Goal: Task Accomplishment & Management: Manage account settings

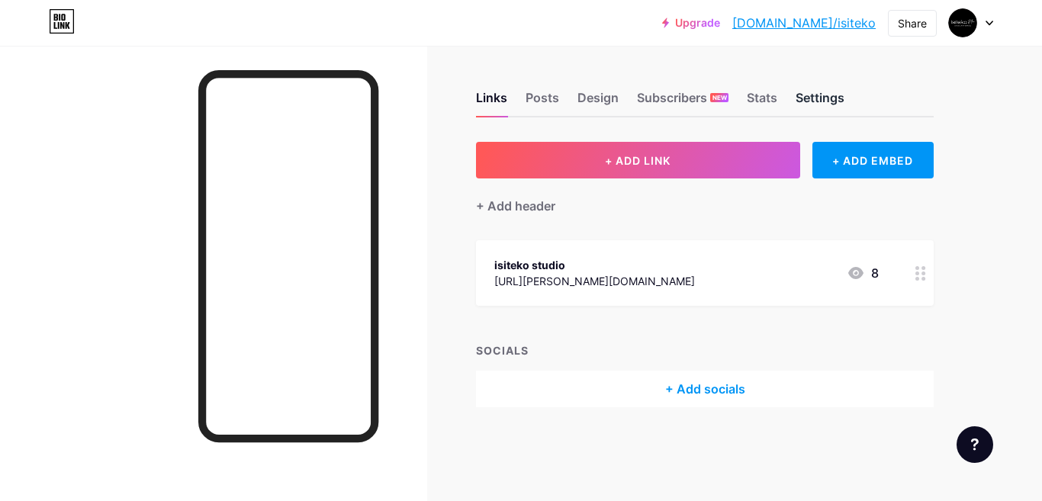
click at [818, 98] on div "Settings" at bounding box center [820, 101] width 49 height 27
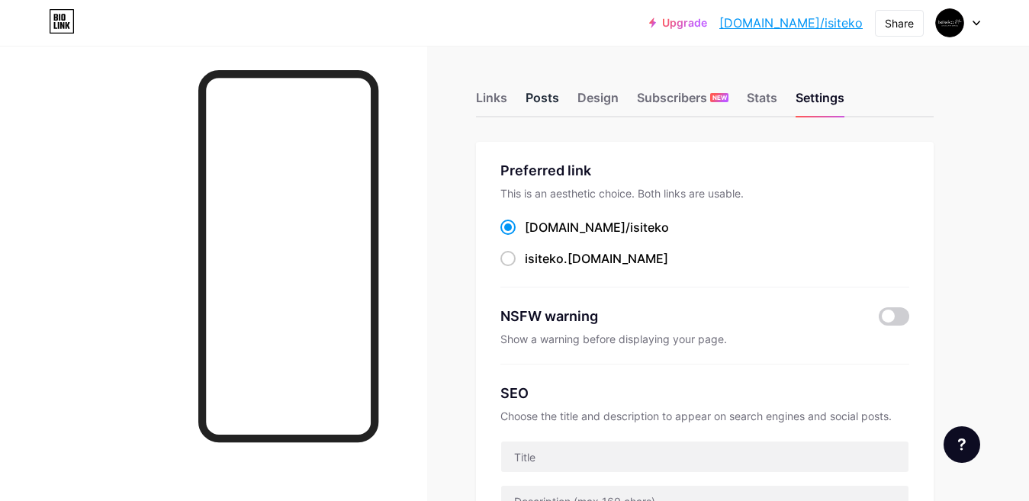
click at [539, 100] on div "Posts" at bounding box center [543, 101] width 34 height 27
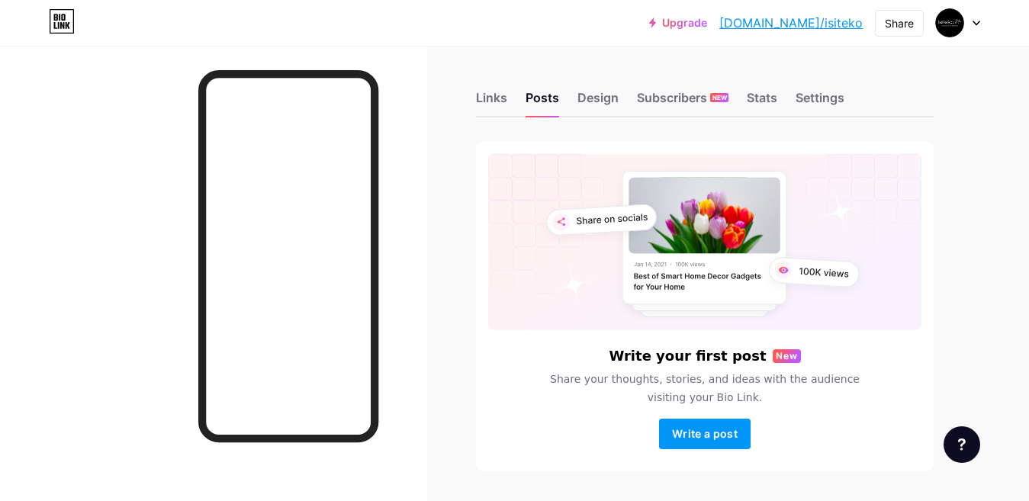
click at [979, 25] on icon at bounding box center [977, 23] width 8 height 5
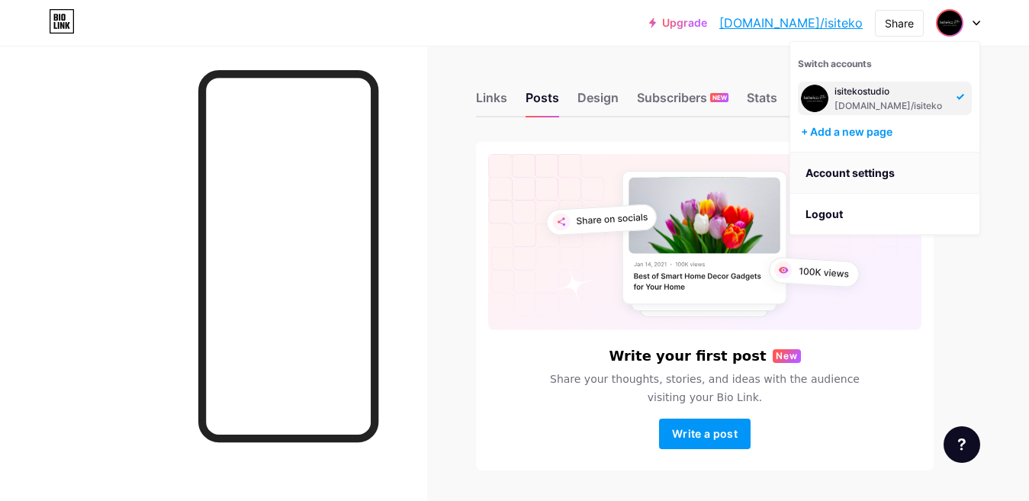
click at [880, 170] on link "Account settings" at bounding box center [884, 173] width 189 height 41
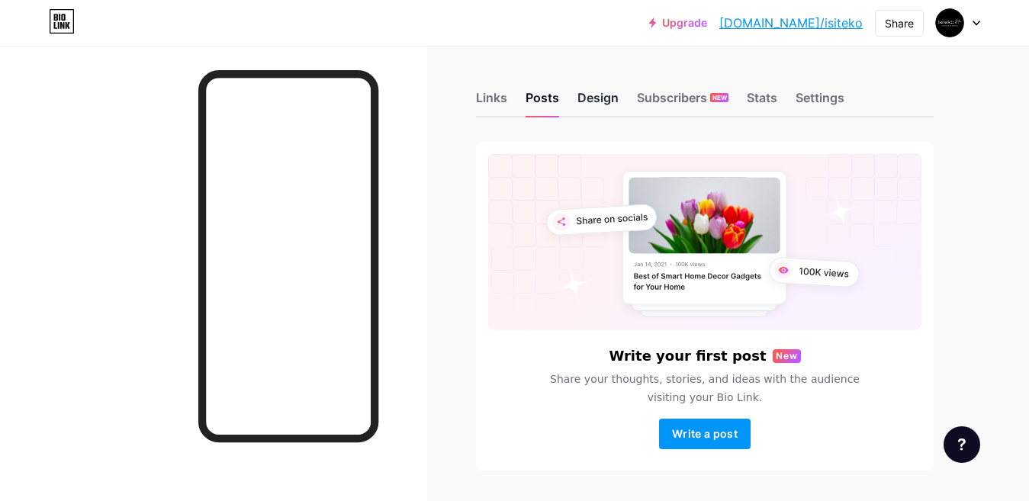
click at [584, 98] on div "Design" at bounding box center [597, 101] width 41 height 27
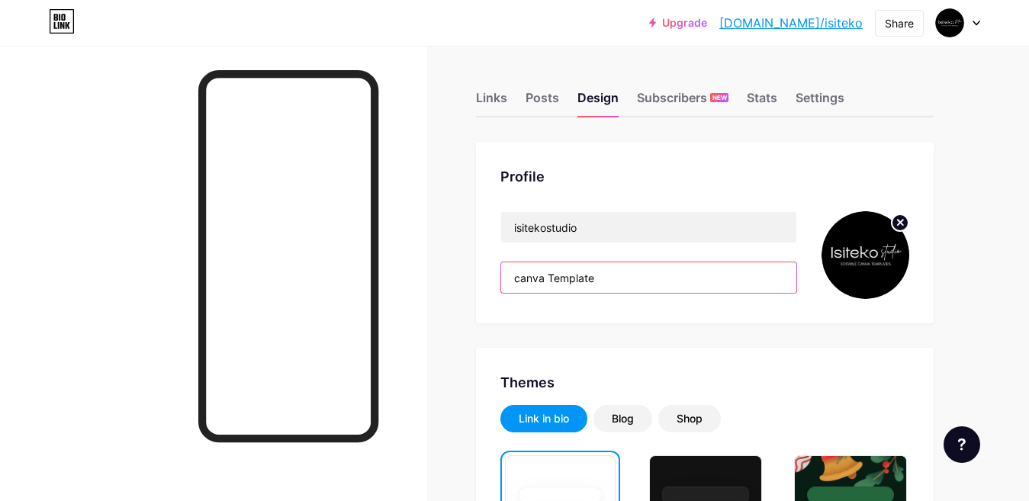
click at [616, 284] on input "canva Template" at bounding box center [648, 277] width 295 height 31
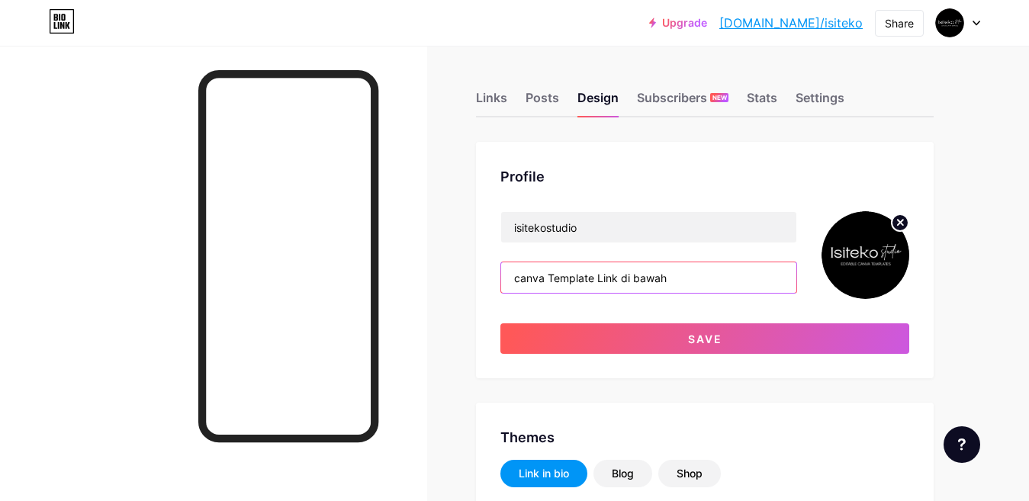
scroll to position [76, 0]
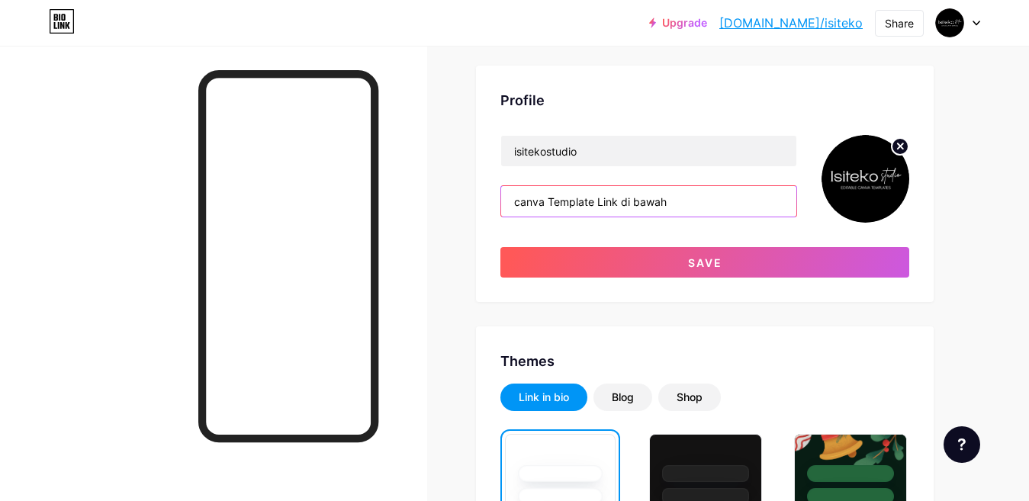
drag, startPoint x: 677, startPoint y: 201, endPoint x: 598, endPoint y: 202, distance: 78.6
click at [598, 202] on input "canva Template Link di bawah" at bounding box center [648, 201] width 295 height 31
click at [513, 198] on input "canva Template" at bounding box center [648, 201] width 295 height 31
click at [623, 201] on input "Link canva Template" at bounding box center [648, 201] width 295 height 31
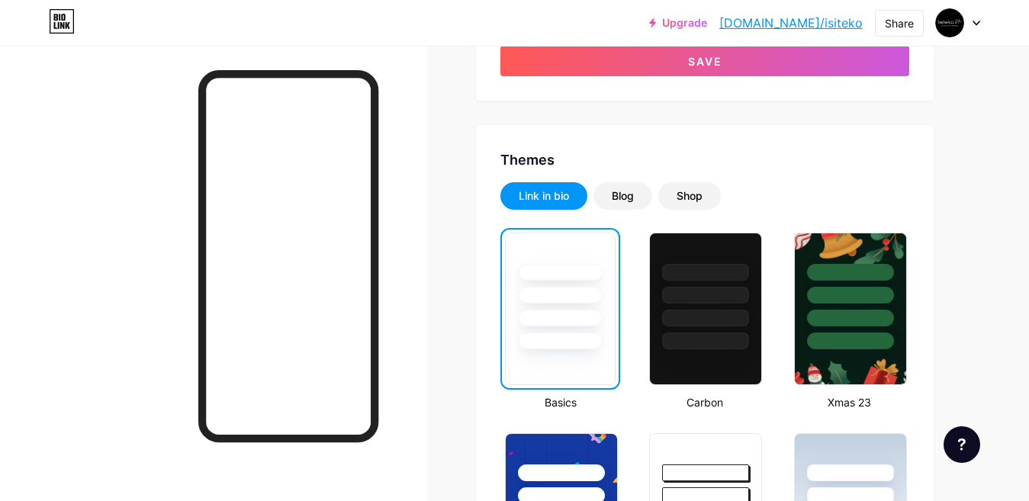
scroll to position [305, 0]
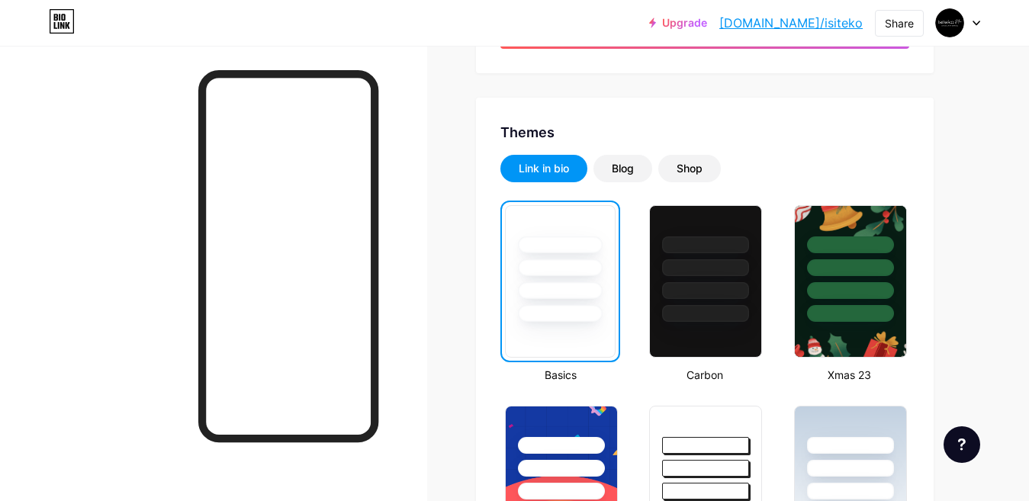
type input "Link canva Template nya di bawah ini"
click at [976, 24] on icon at bounding box center [976, 23] width 6 height 4
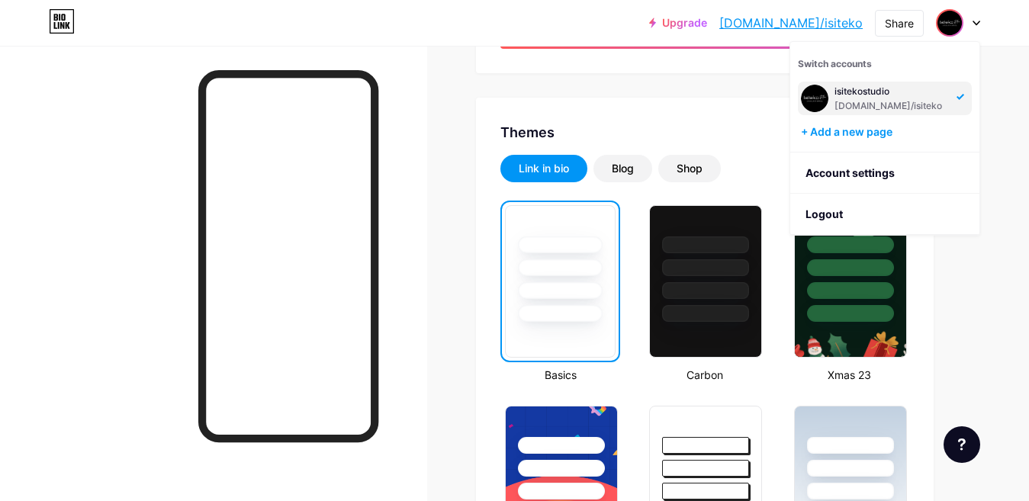
click at [976, 24] on icon at bounding box center [976, 23] width 6 height 4
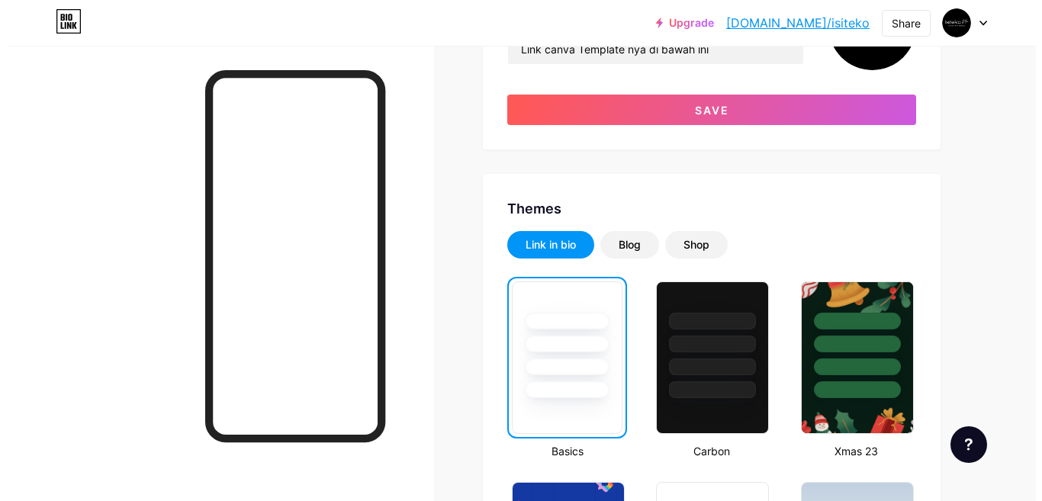
scroll to position [0, 0]
